Goal: Check status: Check status

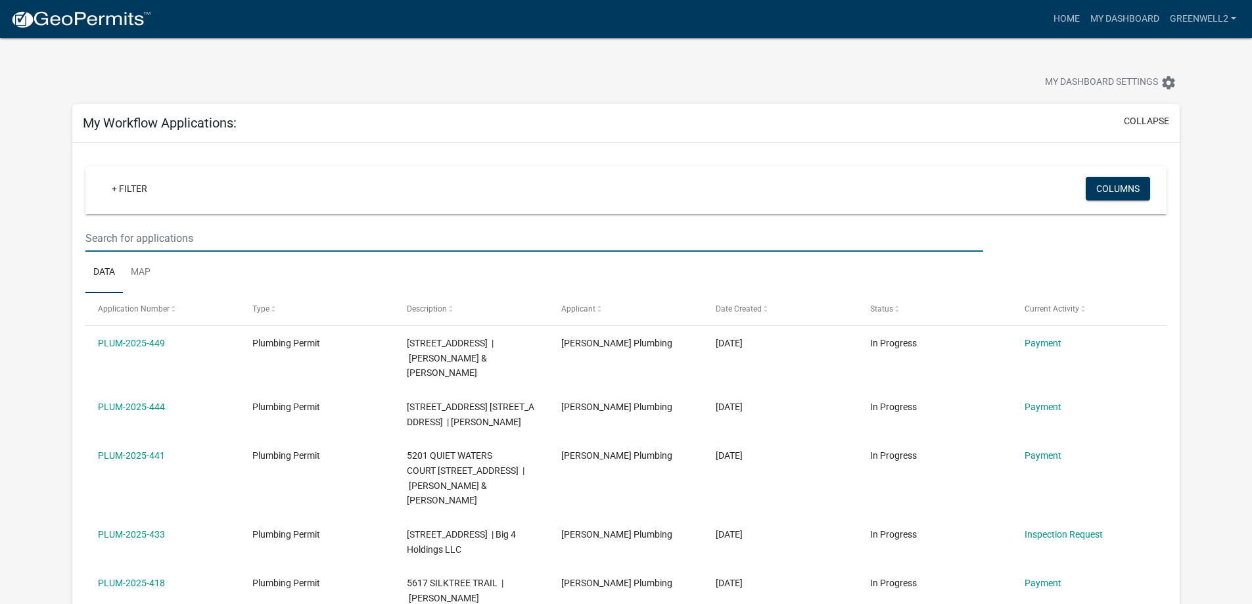
click at [148, 237] on input "text" at bounding box center [533, 238] width 897 height 27
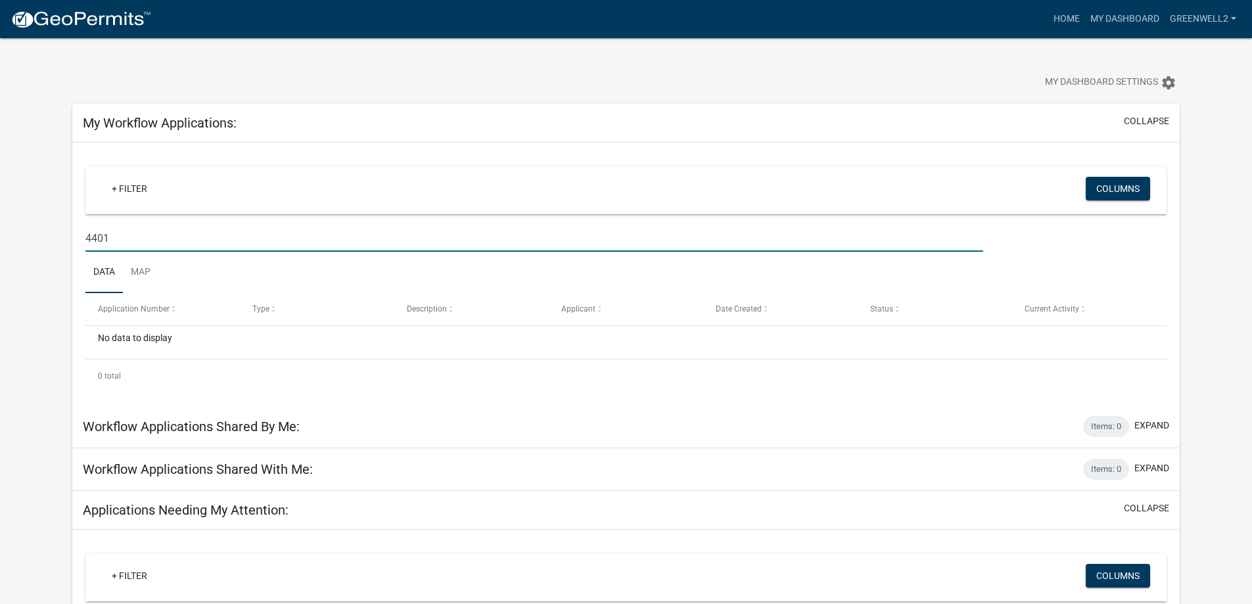
drag, startPoint x: 125, startPoint y: 236, endPoint x: 83, endPoint y: 243, distance: 42.7
click at [83, 243] on div "4401" at bounding box center [534, 238] width 917 height 27
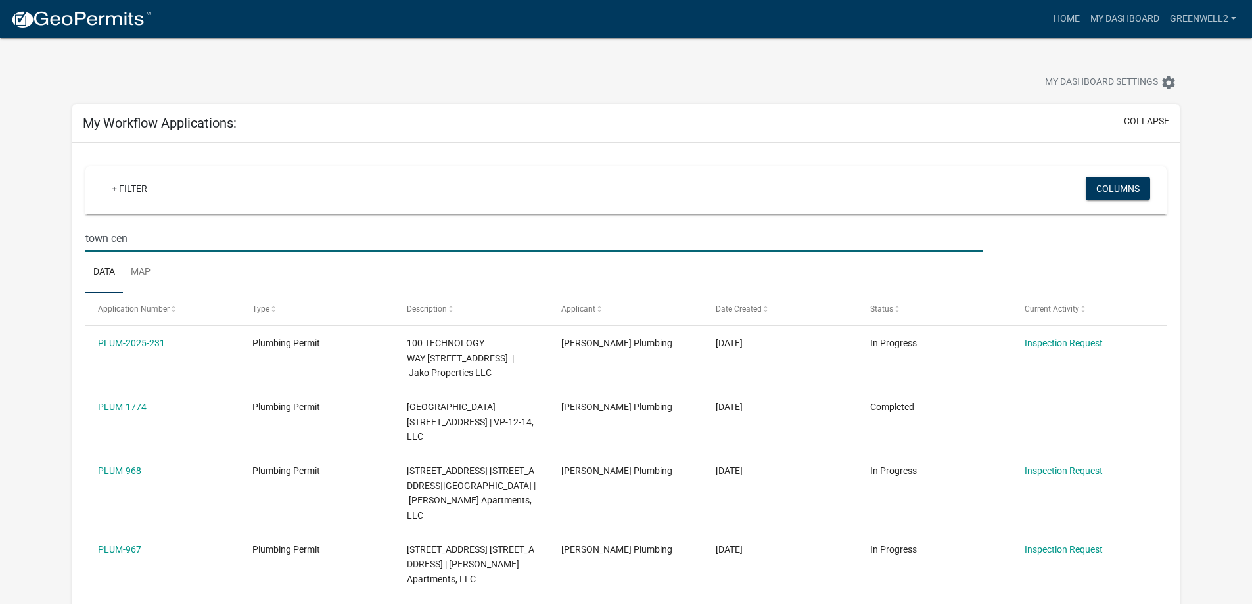
drag, startPoint x: 133, startPoint y: 241, endPoint x: 108, endPoint y: 237, distance: 25.4
click at [108, 237] on input "town cen" at bounding box center [533, 238] width 897 height 27
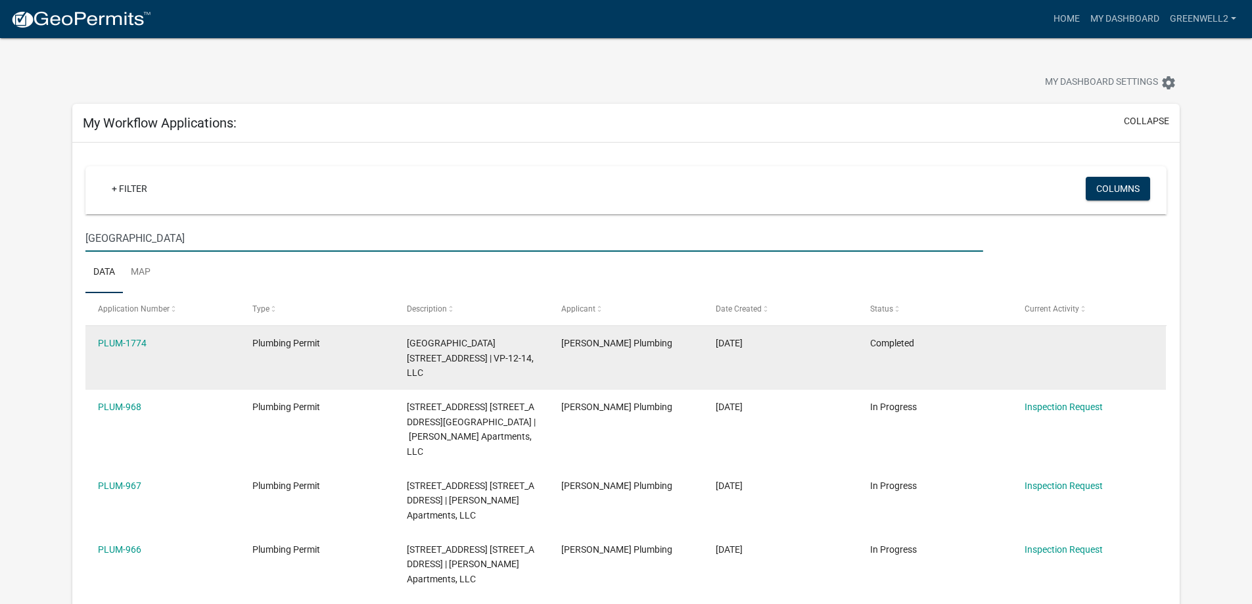
type input "[GEOGRAPHIC_DATA]"
click at [479, 349] on div "[GEOGRAPHIC_DATA][STREET_ADDRESS] | VP-12-14, LLC" at bounding box center [471, 358] width 129 height 45
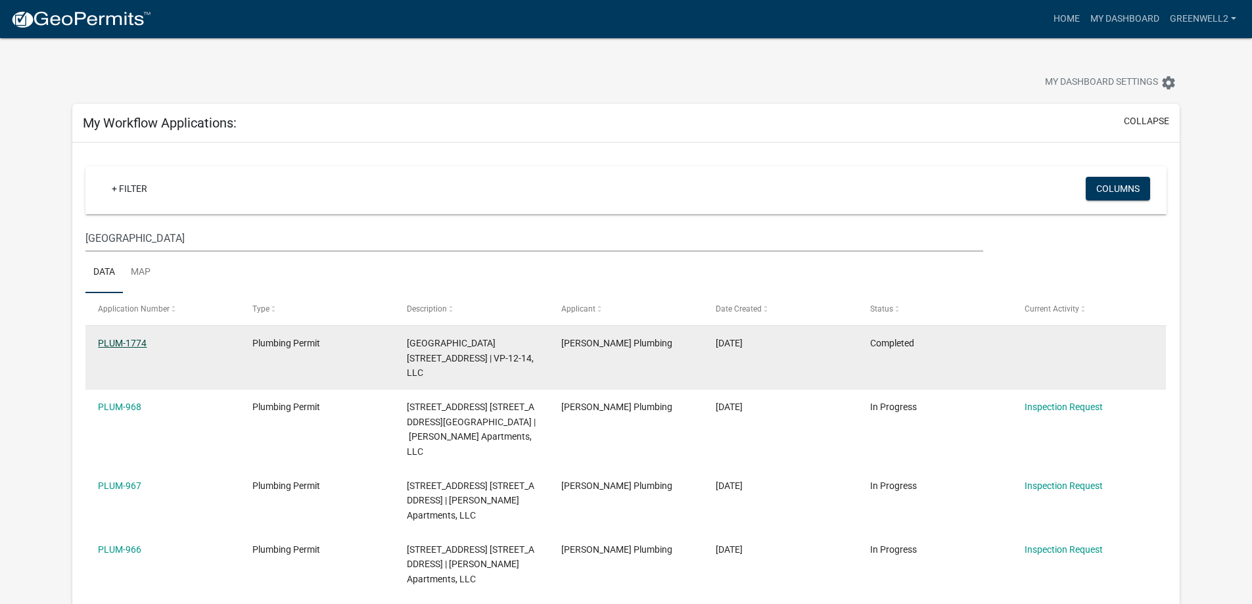
click at [129, 338] on link "PLUM-1774" at bounding box center [122, 343] width 49 height 11
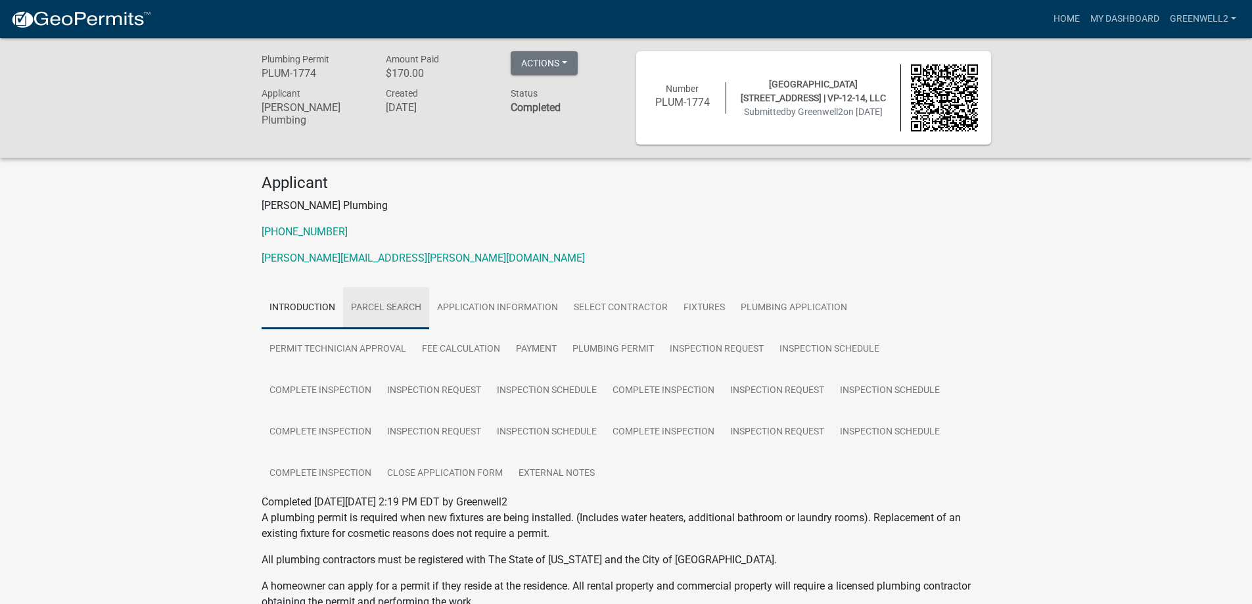
click at [370, 310] on link "Parcel search" at bounding box center [386, 308] width 86 height 42
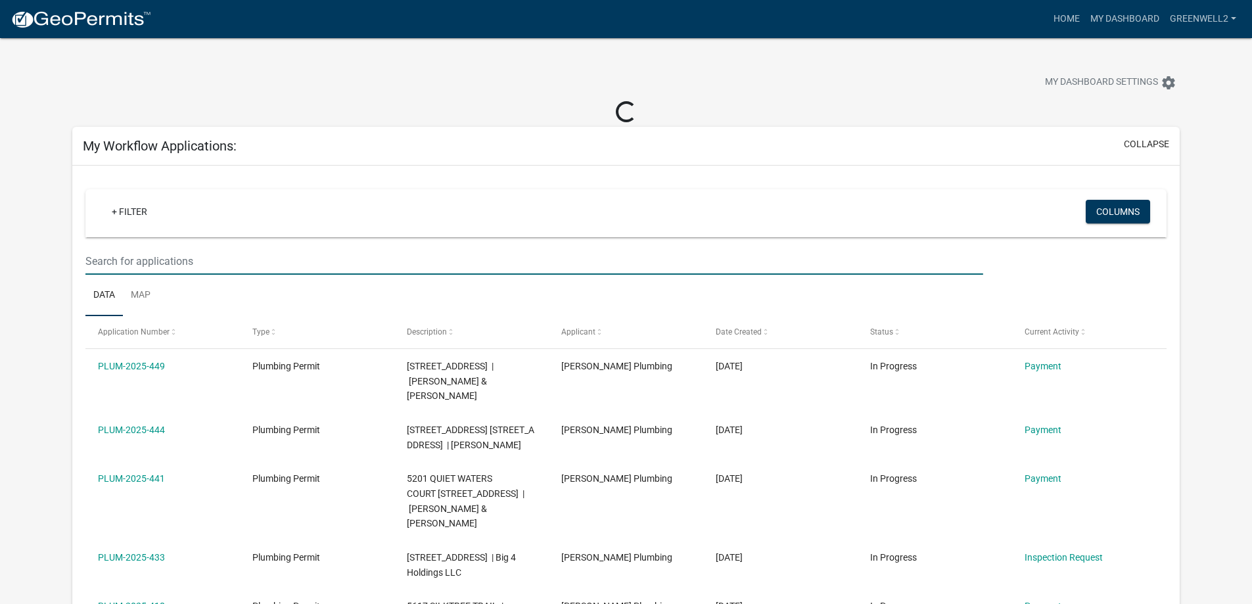
click at [141, 256] on input "text" at bounding box center [533, 261] width 897 height 27
